Goal: Transaction & Acquisition: Purchase product/service

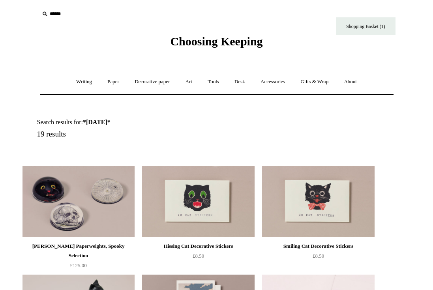
click at [190, 210] on img at bounding box center [198, 201] width 112 height 71
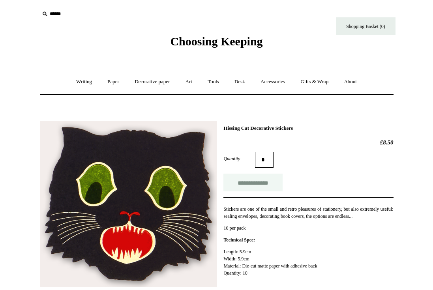
click at [266, 182] on input "**********" at bounding box center [252, 183] width 59 height 18
type input "**********"
